Goal: Task Accomplishment & Management: Manage account settings

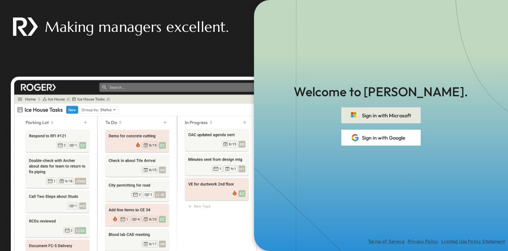
click at [364, 115] on button "Sign in with Microsoft" at bounding box center [380, 115] width 79 height 16
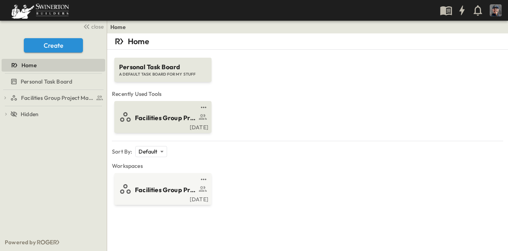
click at [162, 121] on span "Facilities Group Project Management Suite" at bounding box center [166, 117] width 62 height 9
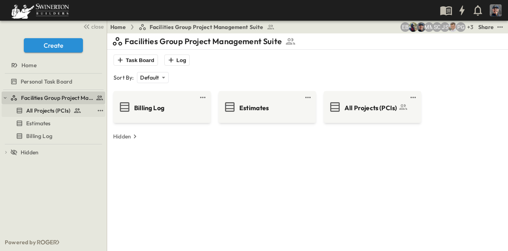
click at [58, 105] on link "All Projects (PCIs)" at bounding box center [48, 110] width 93 height 11
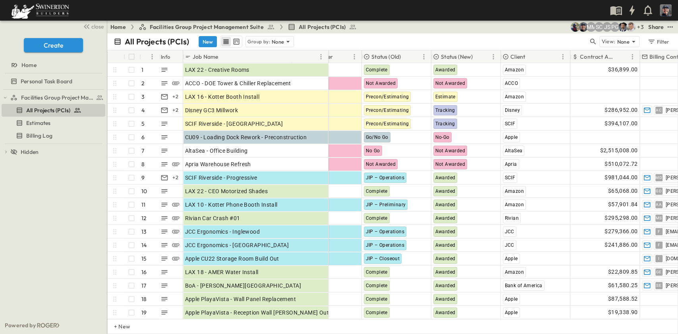
drag, startPoint x: 222, startPoint y: 56, endPoint x: 328, endPoint y: 59, distance: 105.7
click at [328, 59] on div at bounding box center [329, 57] width 8 height 22
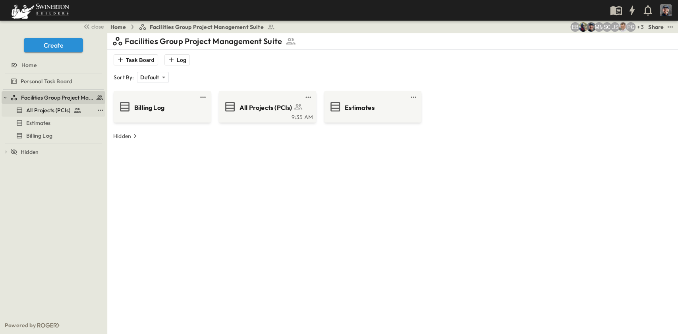
click at [54, 112] on span "All Projects (PCIs)" at bounding box center [48, 110] width 44 height 8
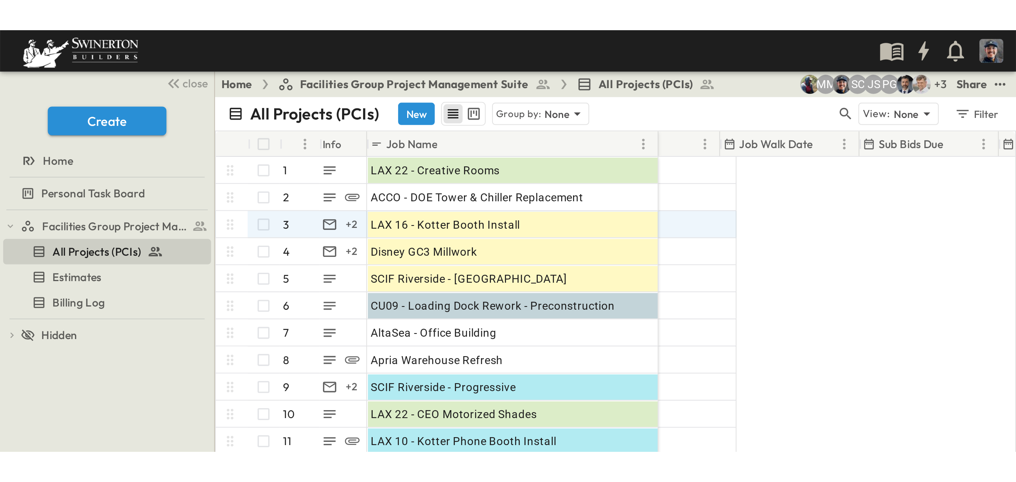
scroll to position [0, 525]
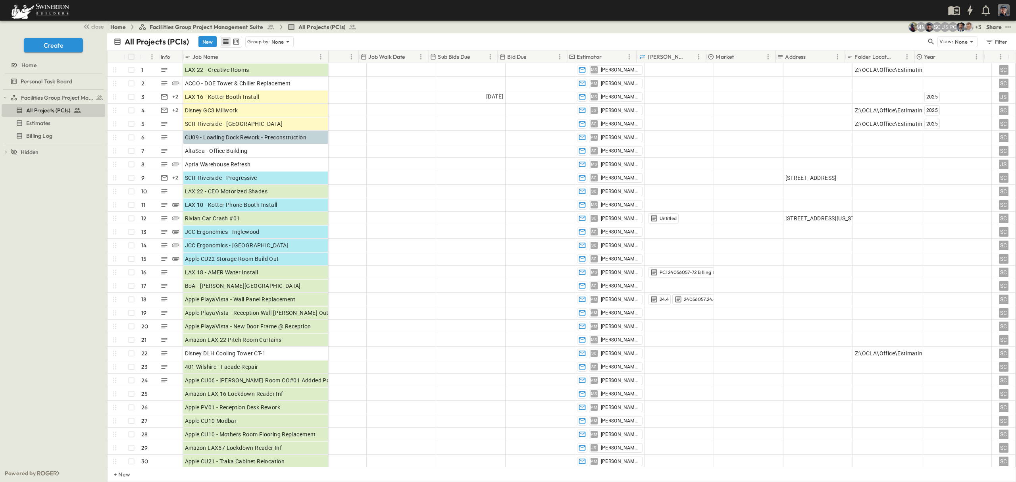
click at [250, 56] on div "Job Name" at bounding box center [250, 56] width 131 height 13
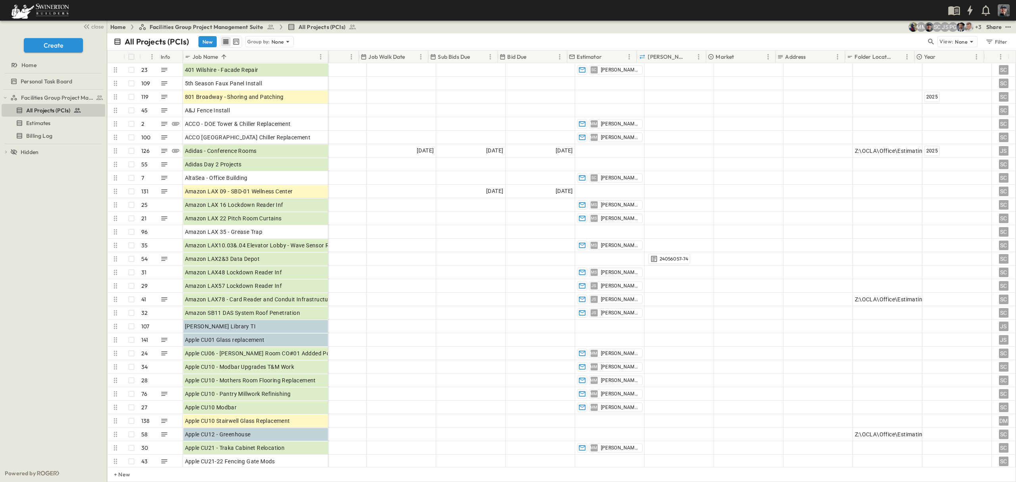
click at [262, 52] on div "Job Name" at bounding box center [250, 56] width 131 height 13
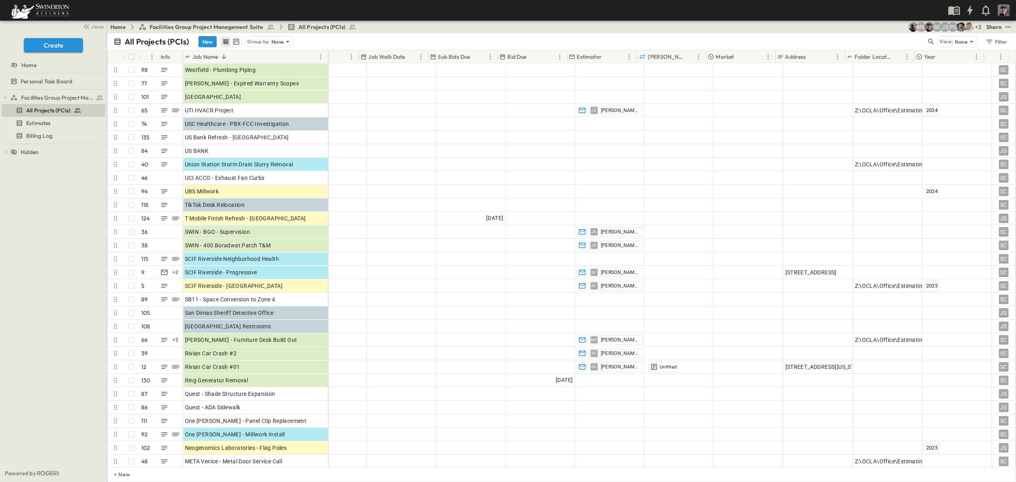
click at [242, 57] on div "Job Name" at bounding box center [250, 56] width 131 height 13
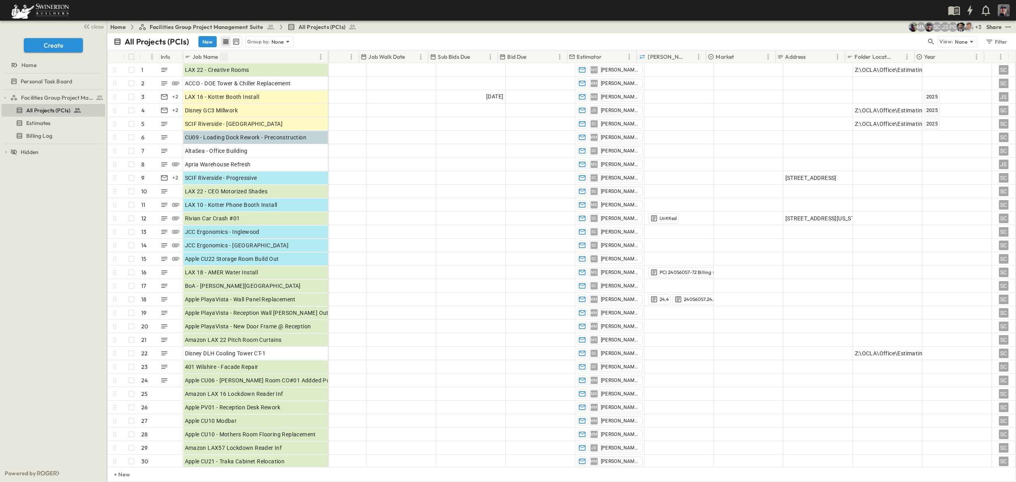
click at [223, 56] on icon "Sort" at bounding box center [224, 56] width 5 height 5
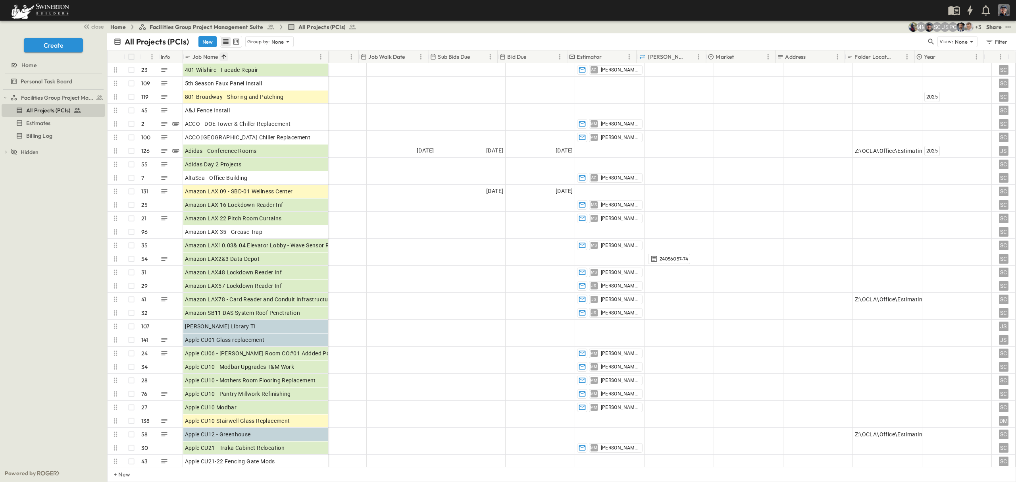
click at [224, 56] on icon "Sort" at bounding box center [224, 56] width 5 height 5
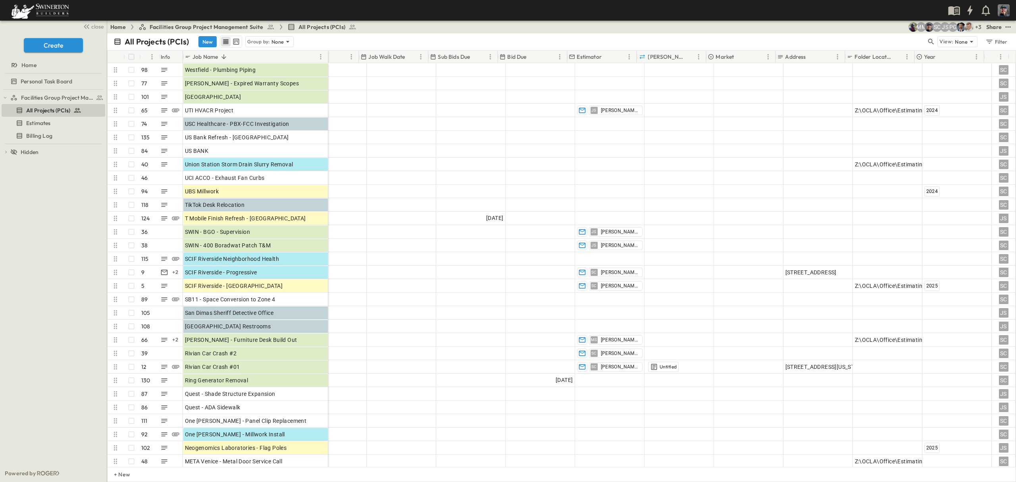
click at [256, 56] on div "Job Name" at bounding box center [250, 56] width 131 height 13
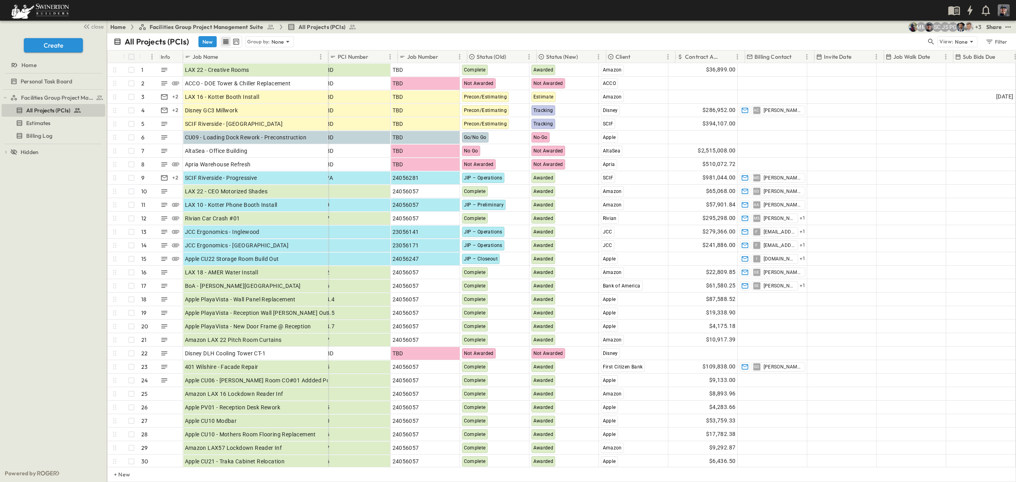
scroll to position [0, 0]
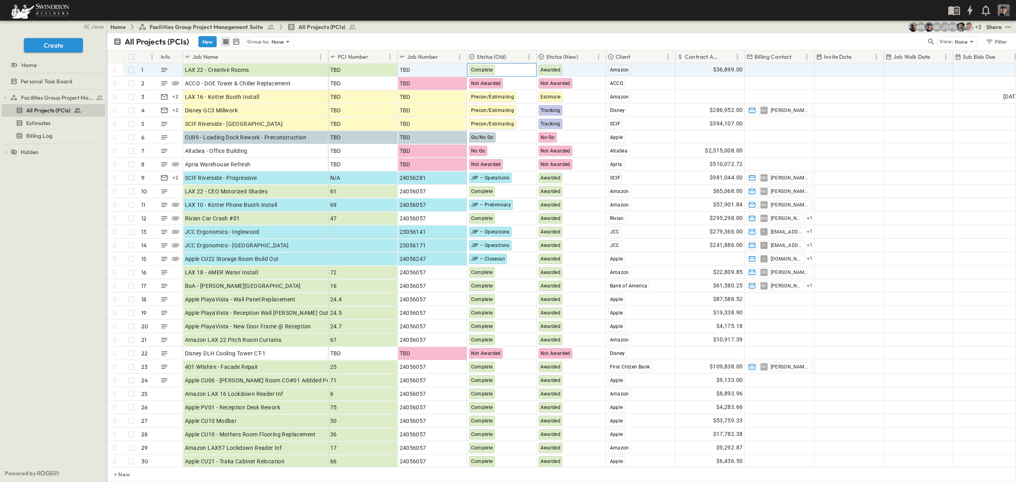
click at [484, 70] on span "Complete" at bounding box center [482, 70] width 22 height 6
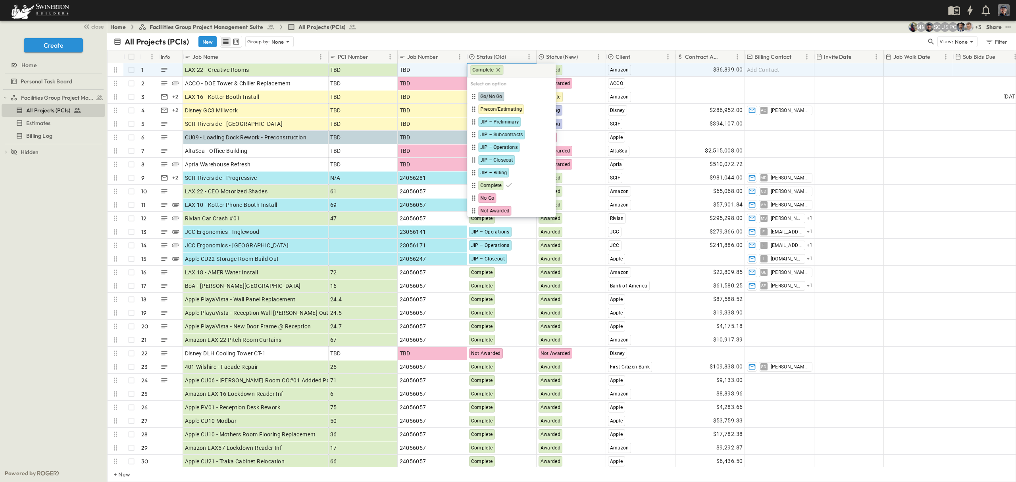
drag, startPoint x: 484, startPoint y: 70, endPoint x: 539, endPoint y: 32, distance: 66.7
click at [508, 28] on div "Home Facilities Group Project Management Suite All Projects (PCIs) + 3 PG JS SC…" at bounding box center [561, 27] width 909 height 13
click at [508, 32] on div "Home Facilities Group Project Management Suite All Projects (PCIs) + 3 PG JS SC…" at bounding box center [561, 27] width 909 height 13
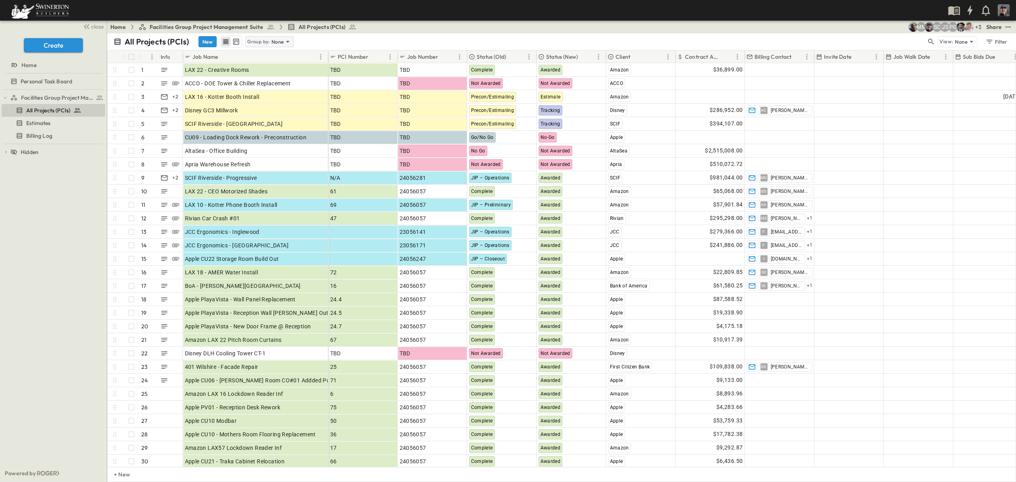
click at [270, 43] on p "Group by:" at bounding box center [258, 42] width 23 height 8
click at [306, 40] on div "All Projects (PCIs) New Group by: None" at bounding box center [520, 42] width 813 height 12
drag, startPoint x: 287, startPoint y: 58, endPoint x: 253, endPoint y: 59, distance: 34.6
drag, startPoint x: 253, startPoint y: 59, endPoint x: 324, endPoint y: 37, distance: 75.0
click at [324, 36] on div "All Projects (PCIs) New Group by: None" at bounding box center [520, 42] width 813 height 12
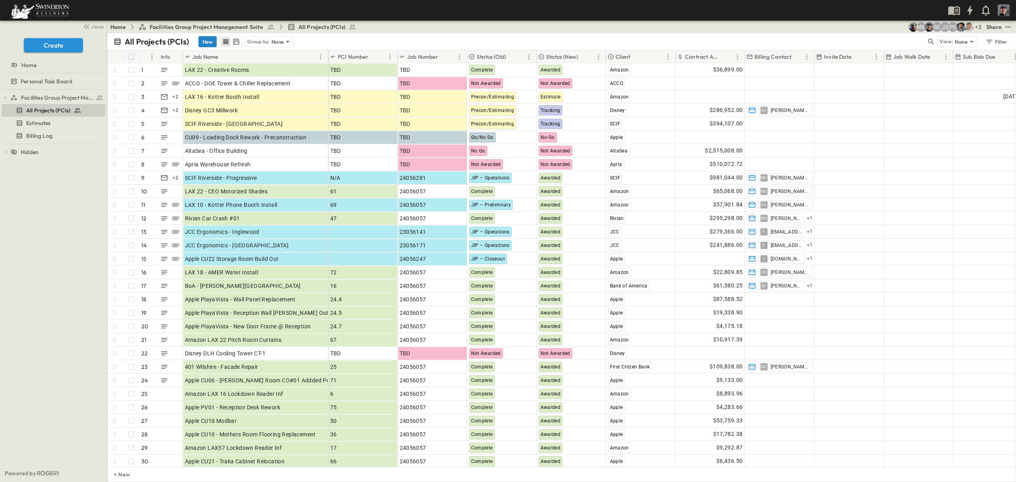
click at [209, 42] on button "New" at bounding box center [208, 41] width 18 height 11
click at [118, 41] on icon at bounding box center [118, 42] width 8 height 8
click at [224, 40] on icon "row view" at bounding box center [226, 42] width 8 height 8
click at [279, 38] on p "None" at bounding box center [278, 42] width 13 height 8
click at [278, 40] on p "None" at bounding box center [278, 42] width 13 height 8
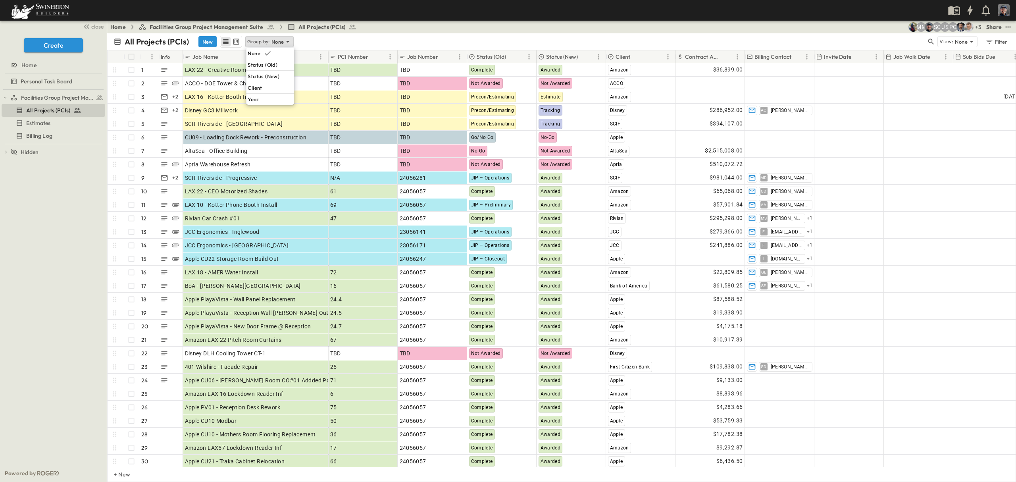
click at [237, 43] on icon "kanban view" at bounding box center [236, 42] width 8 height 8
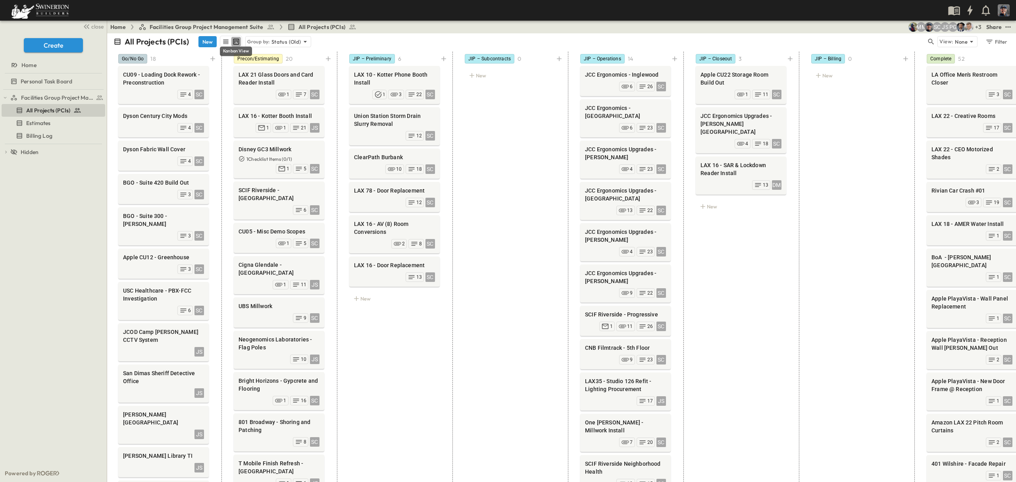
click at [237, 38] on icon "kanban view" at bounding box center [236, 42] width 8 height 8
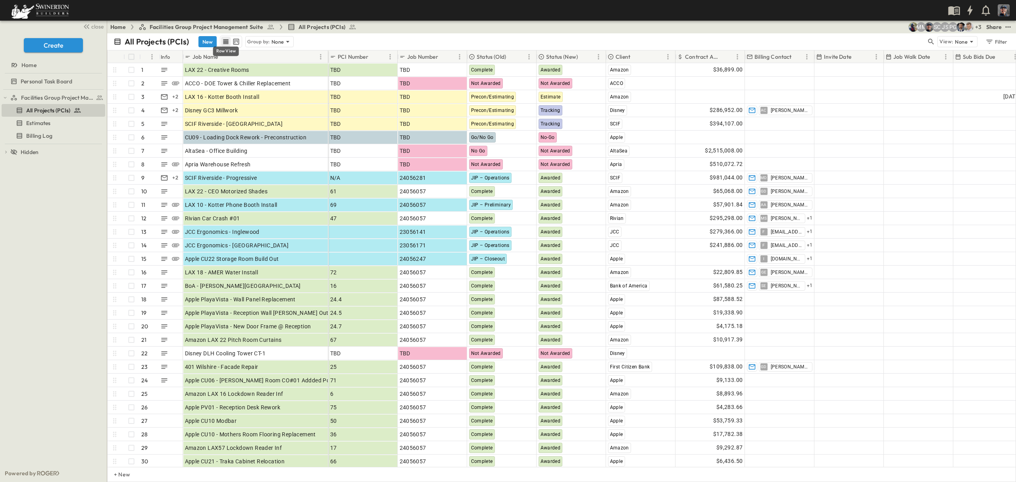
click at [224, 40] on icon "row view" at bounding box center [226, 42] width 8 height 8
drag, startPoint x: 321, startPoint y: 56, endPoint x: 296, endPoint y: 47, distance: 27.0
click at [321, 56] on icon "Menu" at bounding box center [321, 57] width 8 height 8
click at [285, 70] on span "Group by Job Name" at bounding box center [283, 71] width 71 height 8
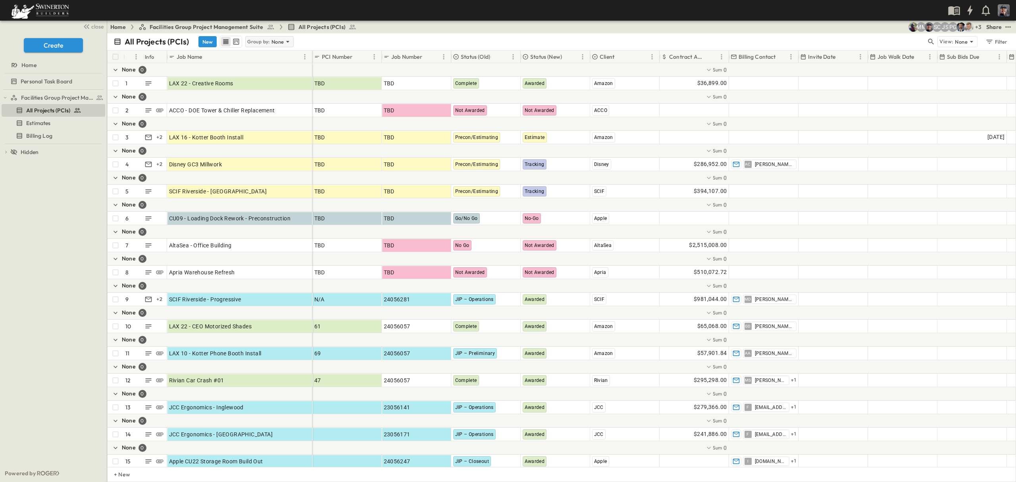
click at [270, 40] on div "Group by: None" at bounding box center [269, 41] width 48 height 11
click at [264, 51] on icon at bounding box center [268, 53] width 8 height 8
click at [226, 41] on icon "row view" at bounding box center [226, 41] width 5 height 5
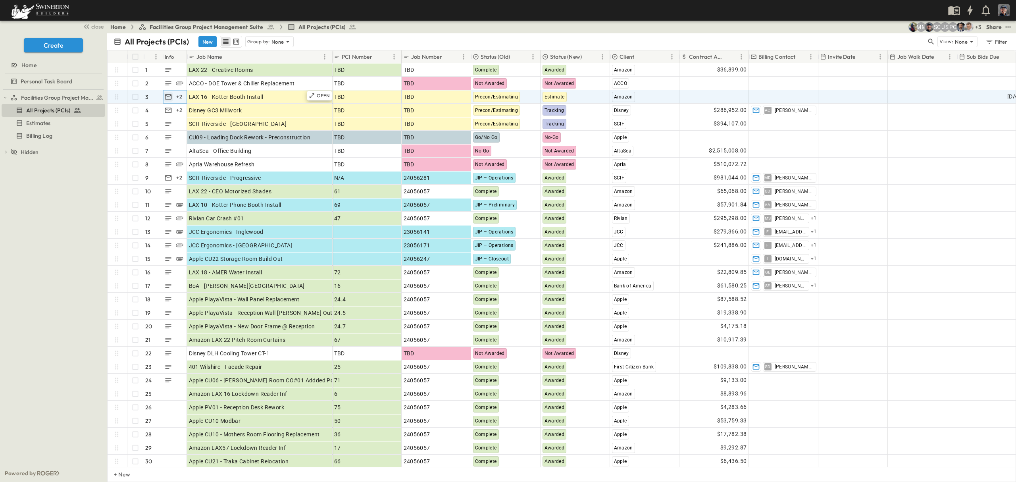
click at [170, 96] on icon "button" at bounding box center [168, 96] width 7 height 5
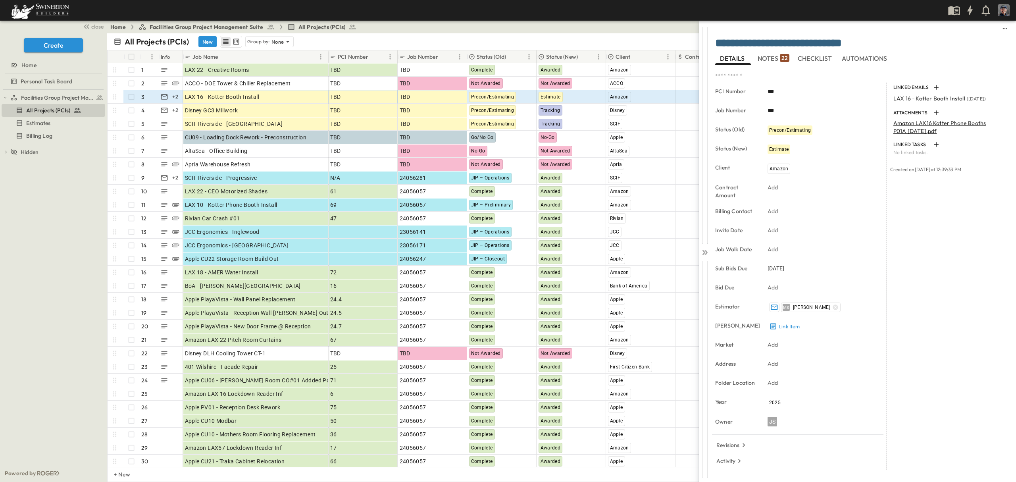
click at [508, 60] on span "NOTES 22" at bounding box center [774, 58] width 32 height 7
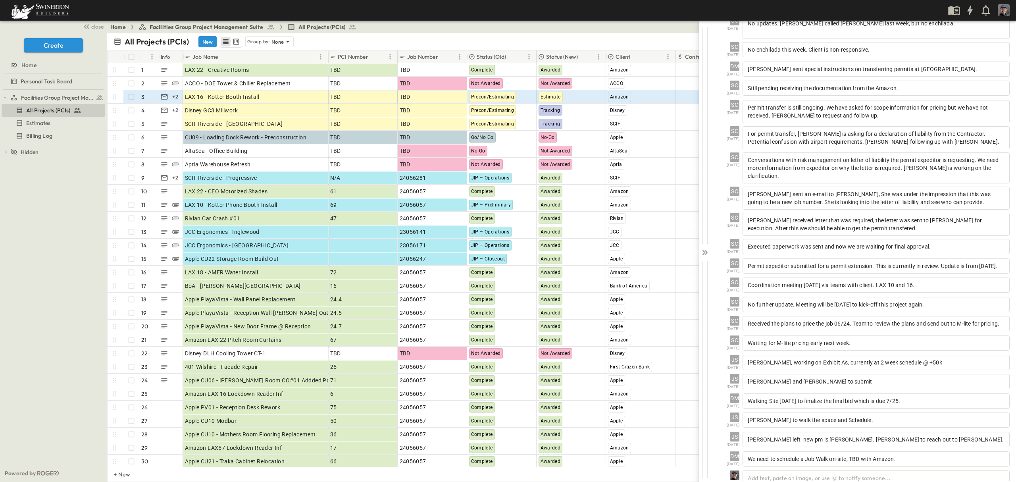
scroll to position [115, 0]
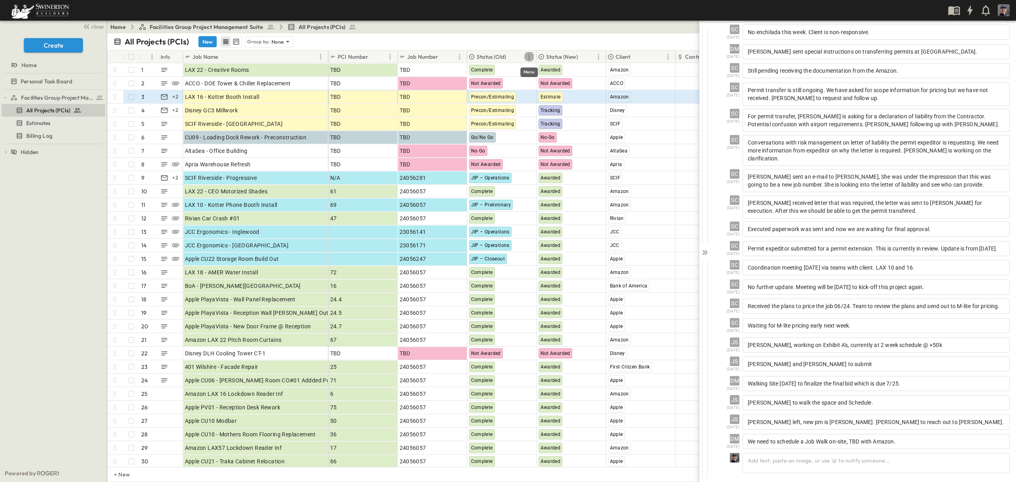
click at [508, 57] on icon "Menu" at bounding box center [529, 57] width 8 height 8
click at [277, 43] on p "None" at bounding box center [278, 42] width 13 height 8
click at [272, 63] on p "Status (Old)" at bounding box center [263, 65] width 30 height 8
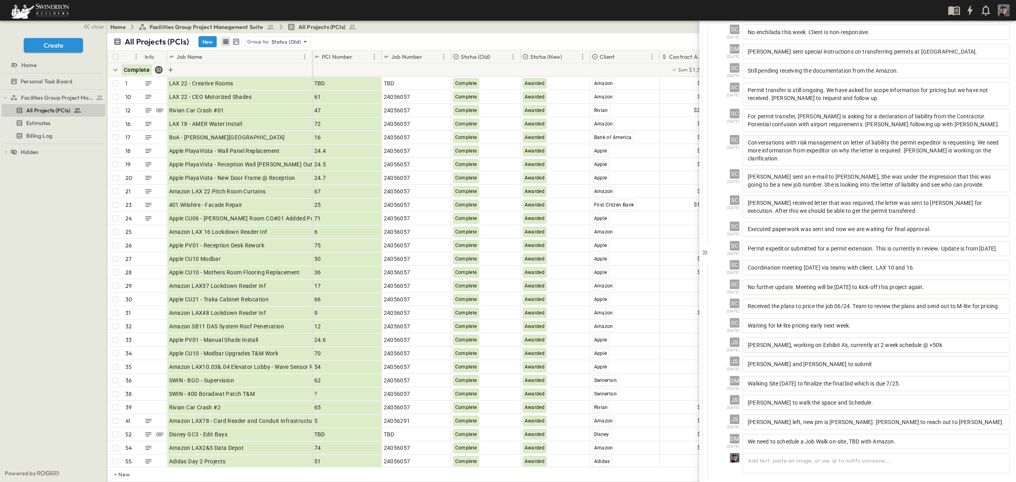
click at [133, 70] on span "Complete" at bounding box center [137, 70] width 26 height 6
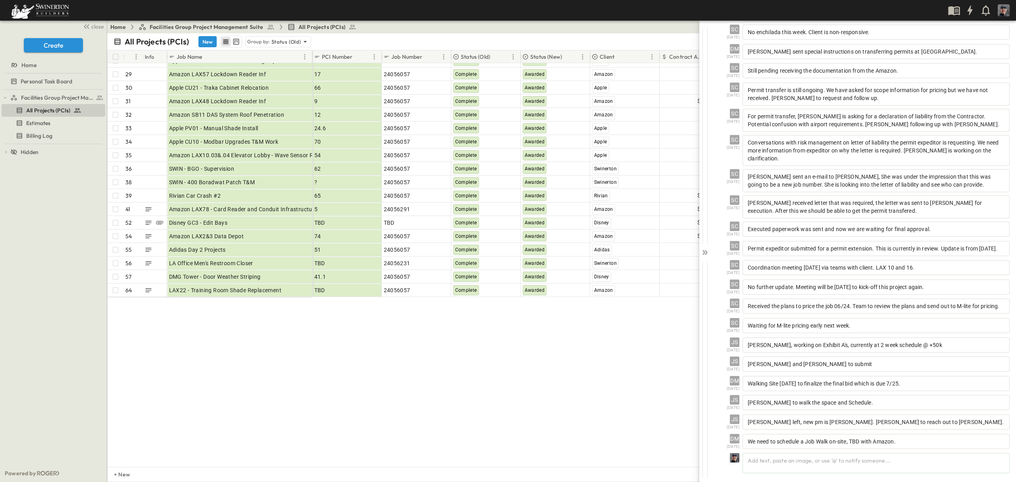
scroll to position [0, 0]
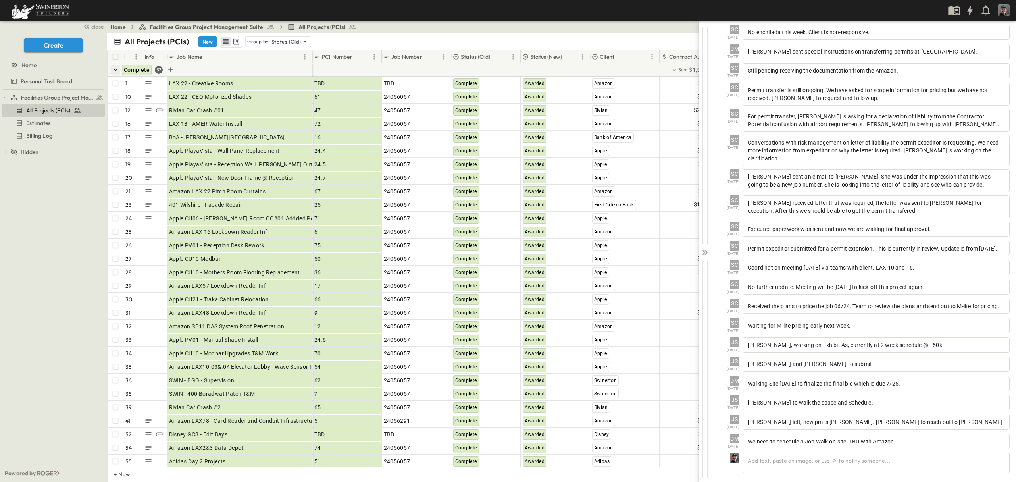
click at [116, 69] on icon "button" at bounding box center [116, 70] width 8 height 8
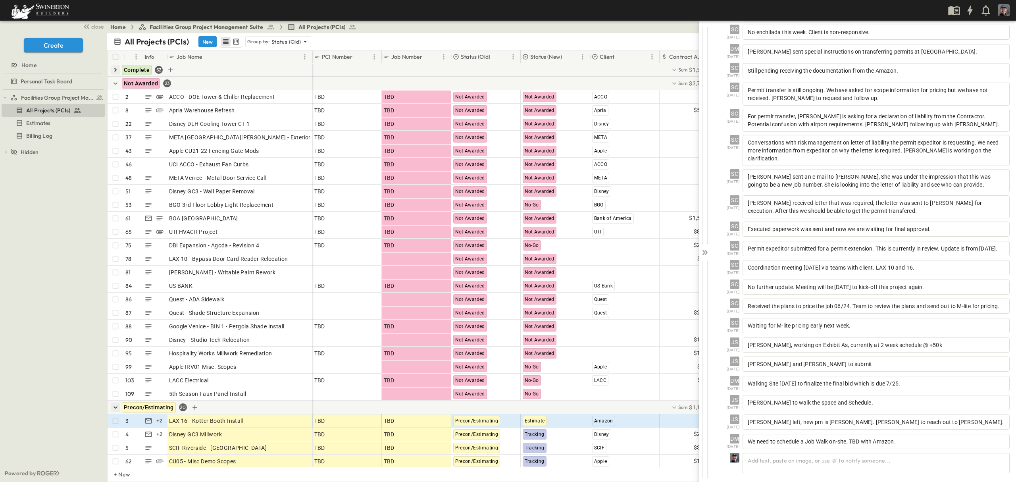
click at [114, 83] on icon "button" at bounding box center [116, 83] width 4 height 2
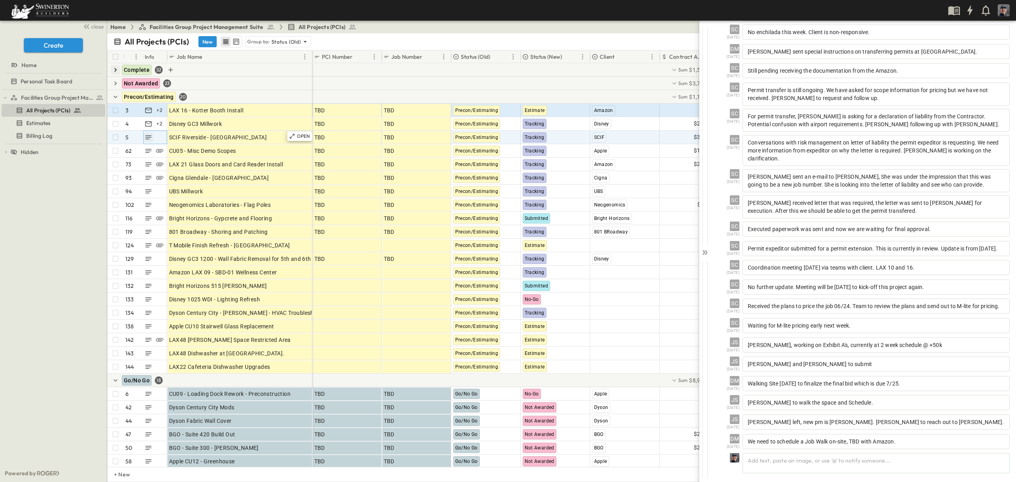
click at [151, 136] on icon "button" at bounding box center [149, 137] width 8 height 8
